Goal: Task Accomplishment & Management: Manage account settings

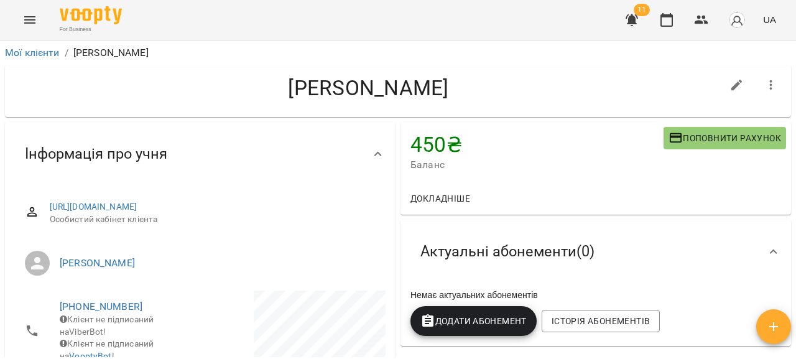
scroll to position [121, 0]
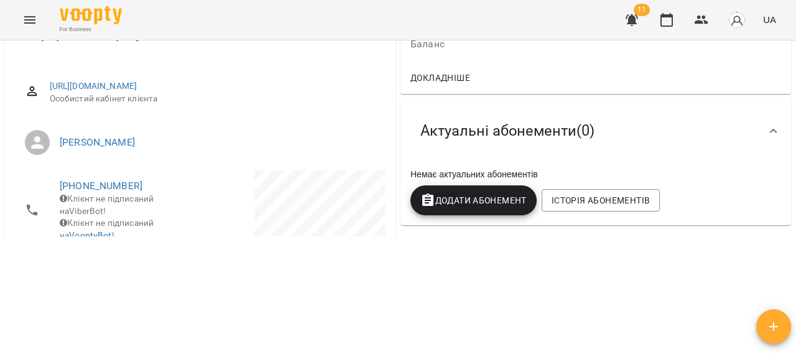
click at [633, 19] on icon "button" at bounding box center [632, 20] width 12 height 12
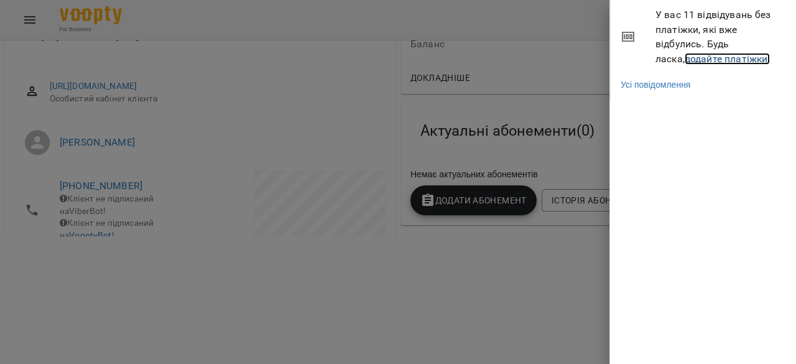
click at [694, 59] on link "додайте платіжки!" at bounding box center [728, 59] width 86 height 12
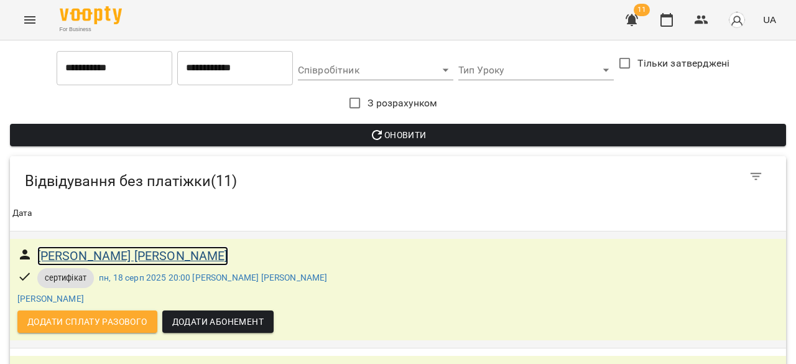
click at [131, 259] on h6 "[PERSON_NAME] [PERSON_NAME]" at bounding box center [132, 255] width 191 height 19
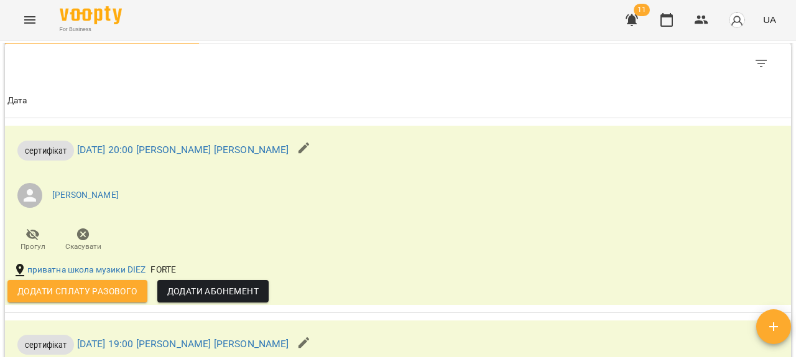
scroll to position [684, 0]
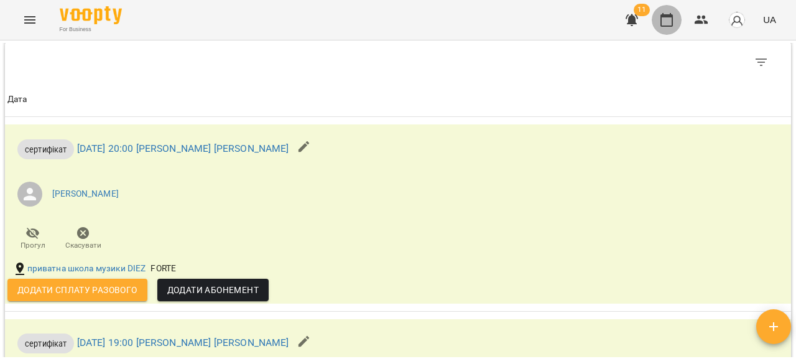
click at [669, 19] on icon "button" at bounding box center [666, 19] width 15 height 15
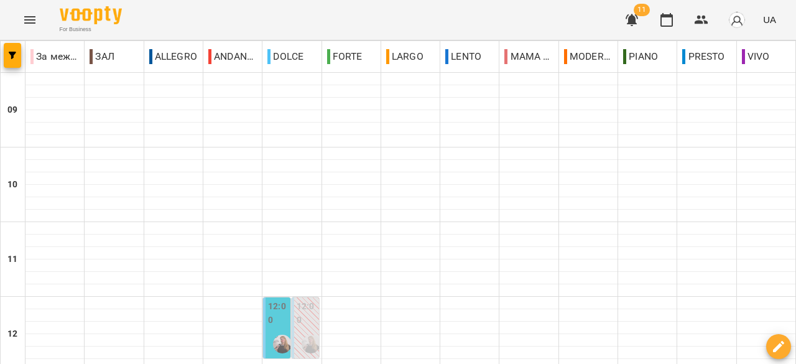
scroll to position [376, 0]
